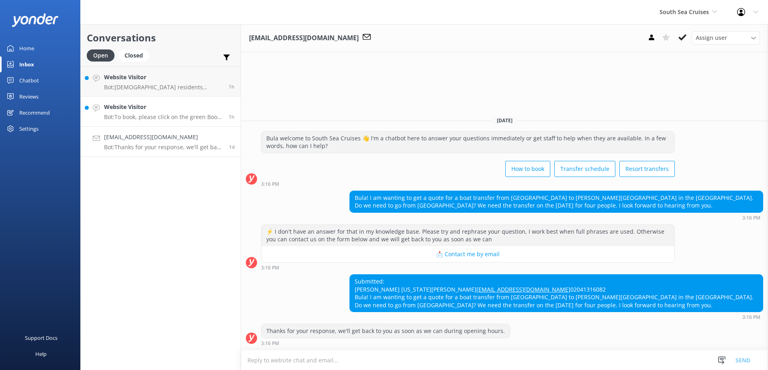
click at [206, 104] on h4 "Website Visitor" at bounding box center [163, 106] width 118 height 9
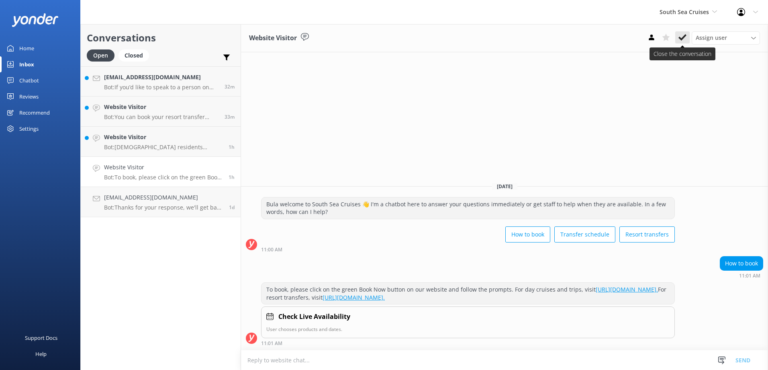
click at [682, 37] on icon at bounding box center [682, 37] width 8 height 8
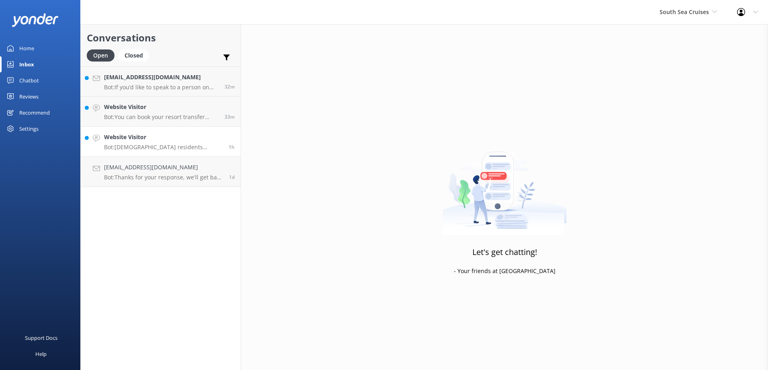
click at [180, 139] on h4 "Website Visitor" at bounding box center [163, 137] width 118 height 9
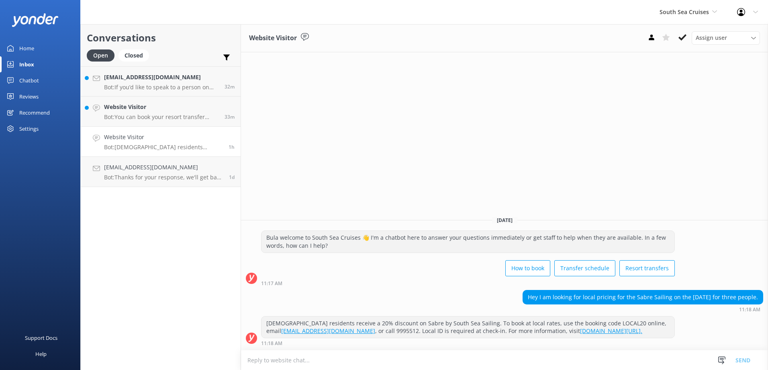
click at [686, 37] on icon at bounding box center [682, 37] width 8 height 8
